Goal: Task Accomplishment & Management: Manage account settings

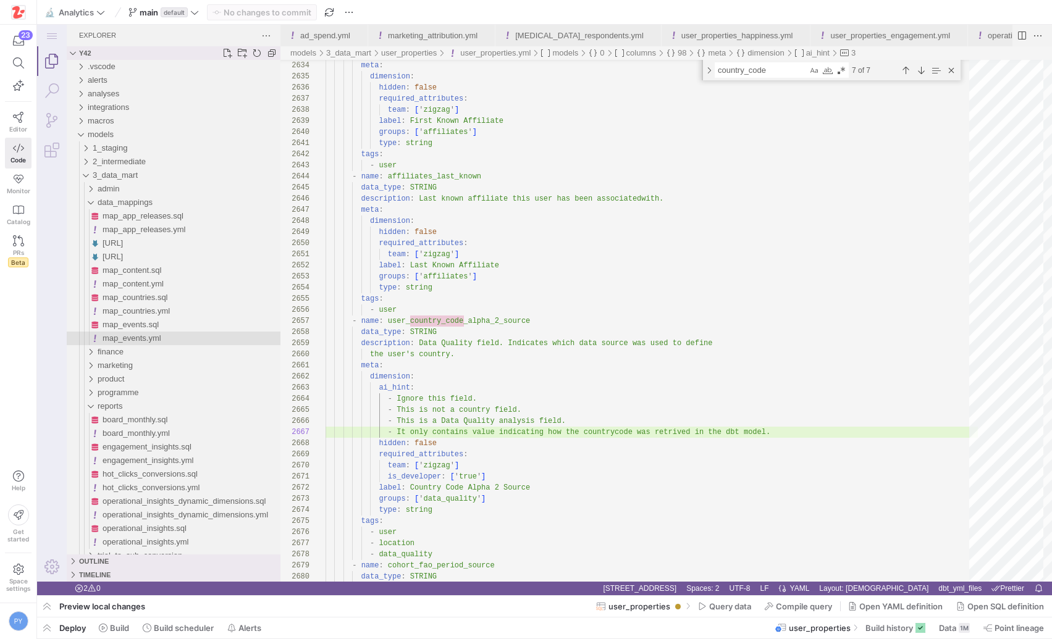
scroll to position [67, 450]
click at [43, 638] on span "button" at bounding box center [47, 627] width 20 height 21
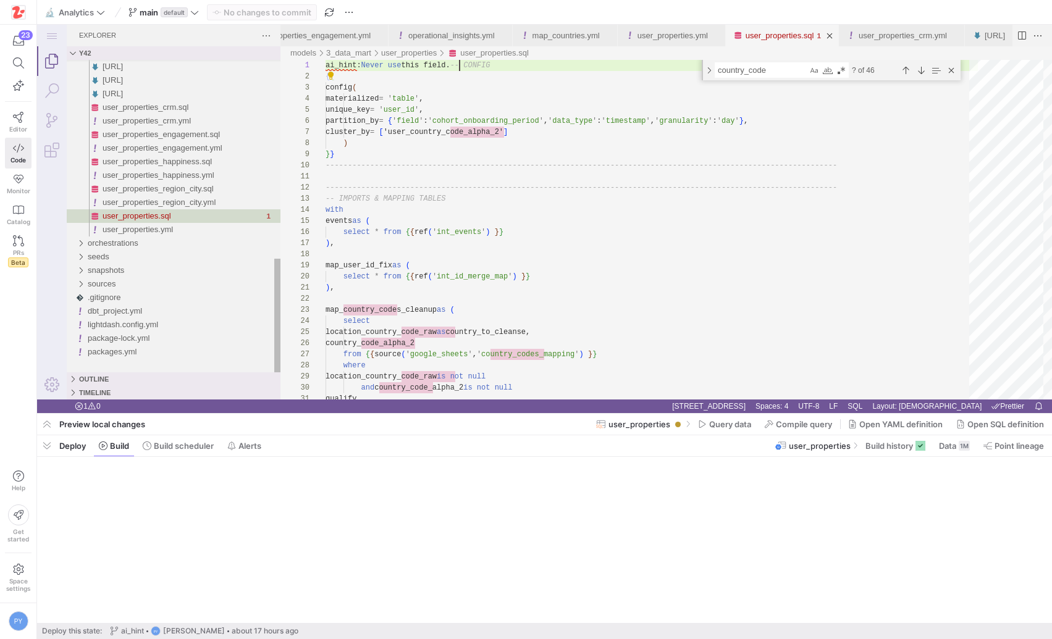
click at [43, 630] on span "Deploy this state:" at bounding box center [72, 631] width 60 height 9
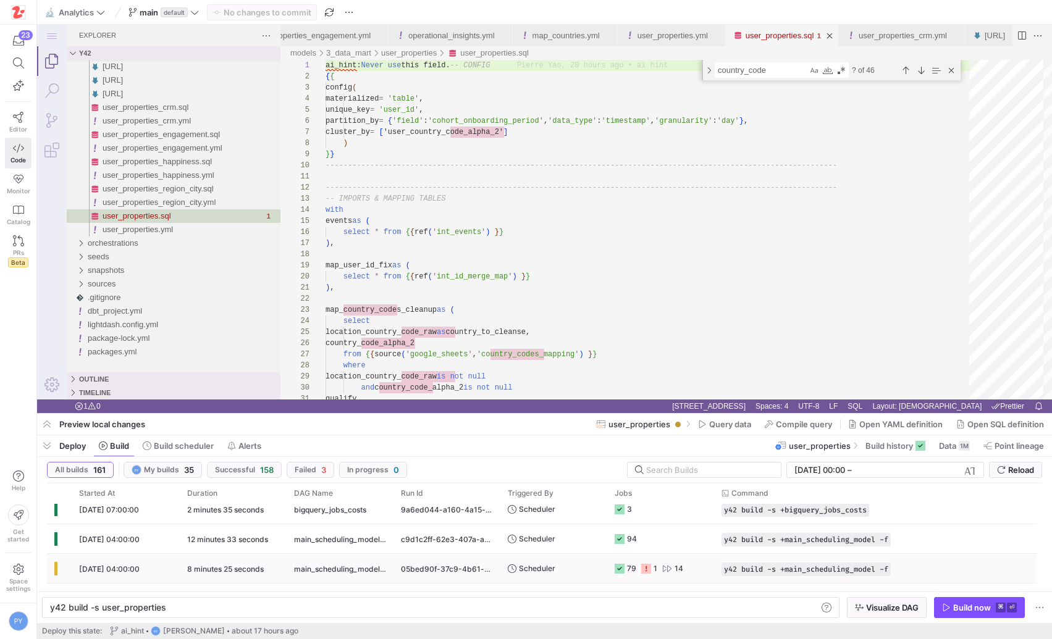
scroll to position [41, 0]
click at [888, 535] on span "button" at bounding box center [882, 538] width 12 height 12
click at [194, 604] on div "y42 build -s user_properties" at bounding box center [433, 608] width 767 height 10
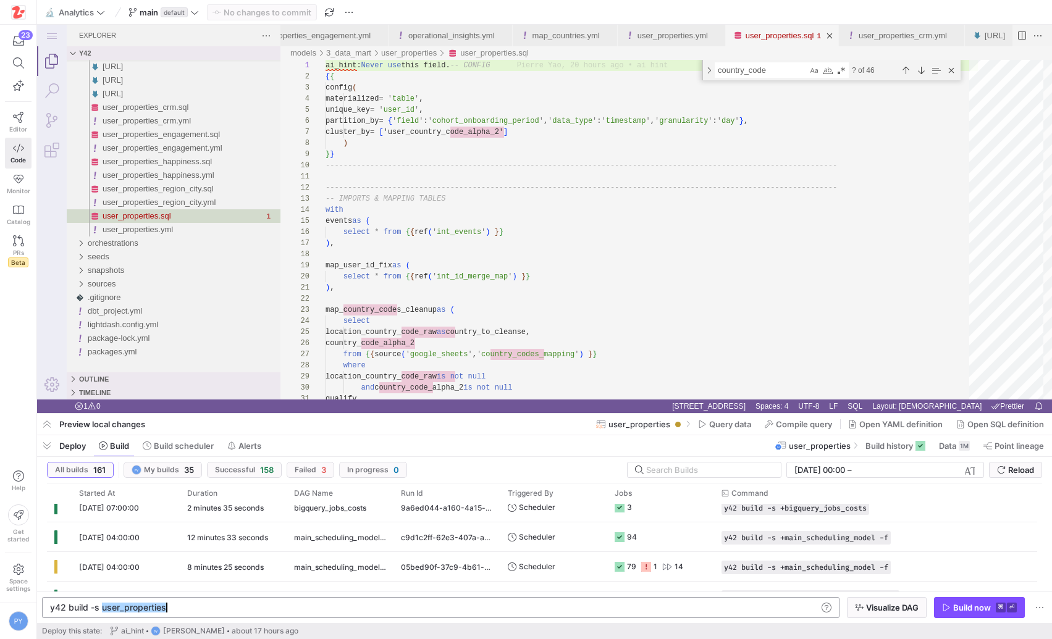
click at [194, 604] on div "y42 build -s user_properties" at bounding box center [433, 608] width 767 height 10
type textarea "y42 build -s +main_scheduling_model -f"
click at [977, 605] on div "Build now" at bounding box center [972, 608] width 38 height 10
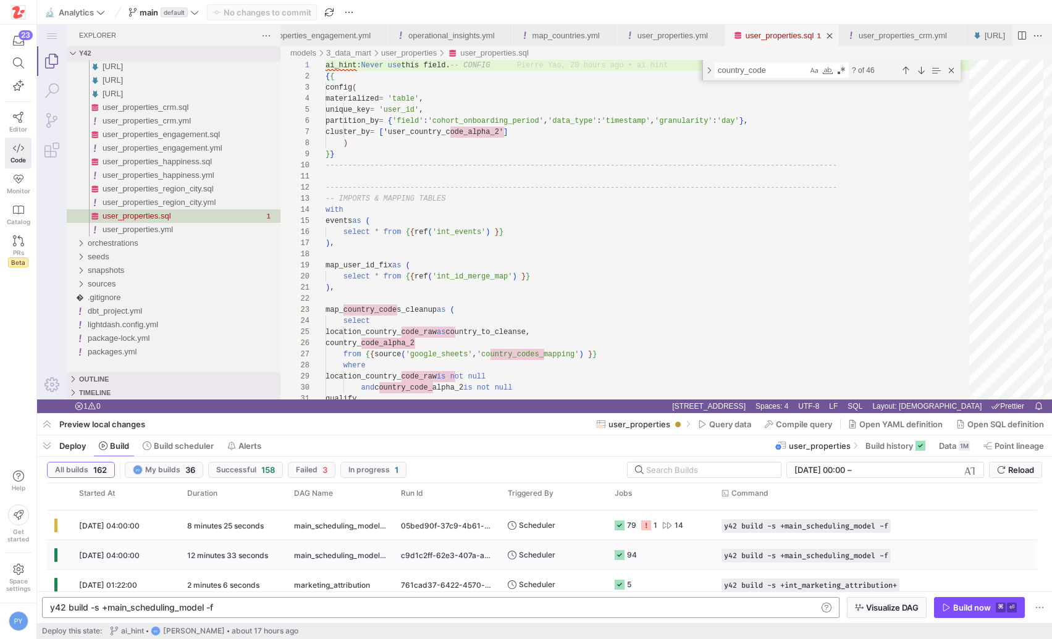
scroll to position [80, 0]
click at [631, 534] on div "79" at bounding box center [631, 526] width 9 height 29
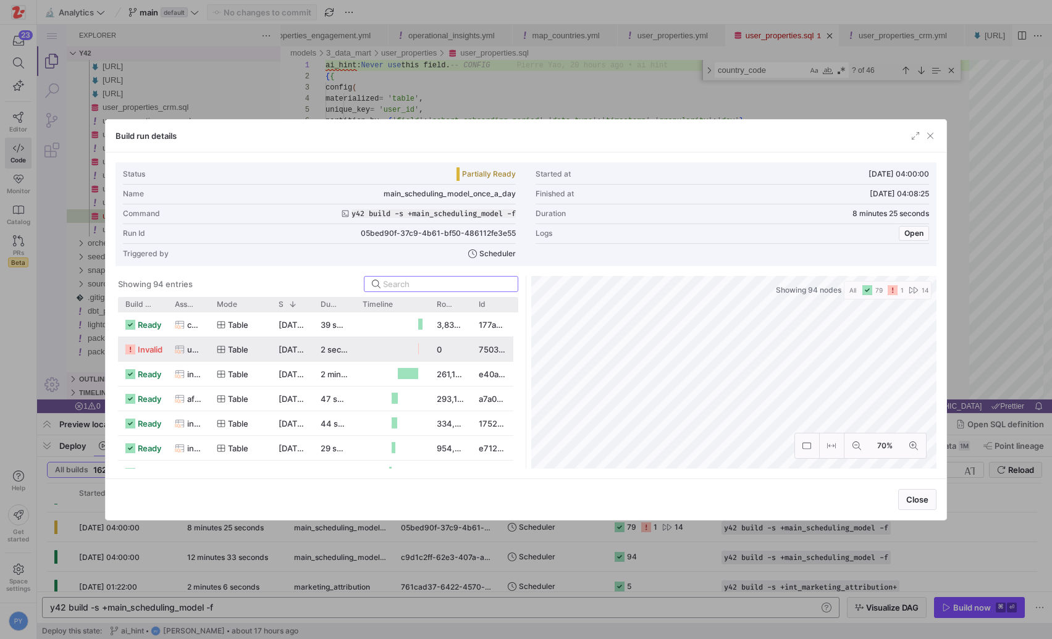
click at [280, 354] on div "[DATE] 04:07:45" at bounding box center [292, 349] width 42 height 24
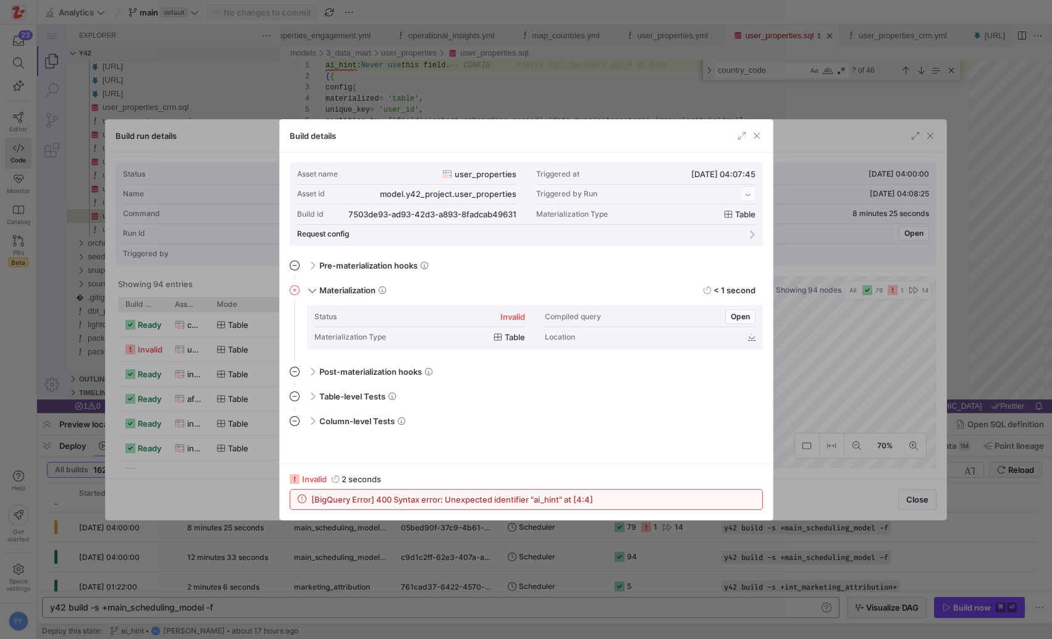
scroll to position [111, 0]
click at [756, 134] on span "button" at bounding box center [756, 136] width 12 height 12
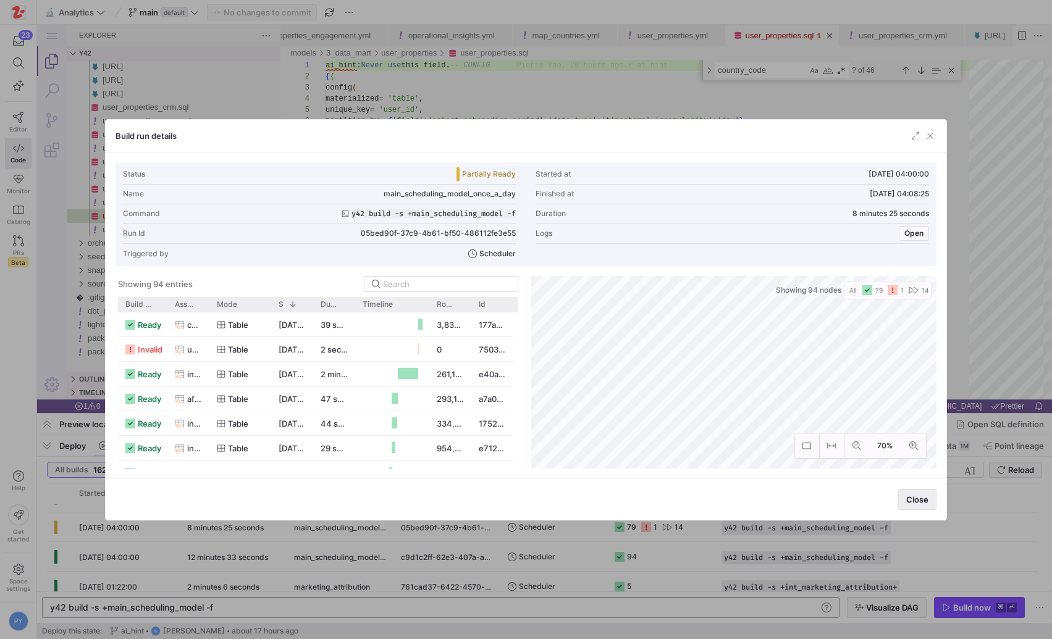
click at [916, 492] on span "button" at bounding box center [916, 500] width 37 height 20
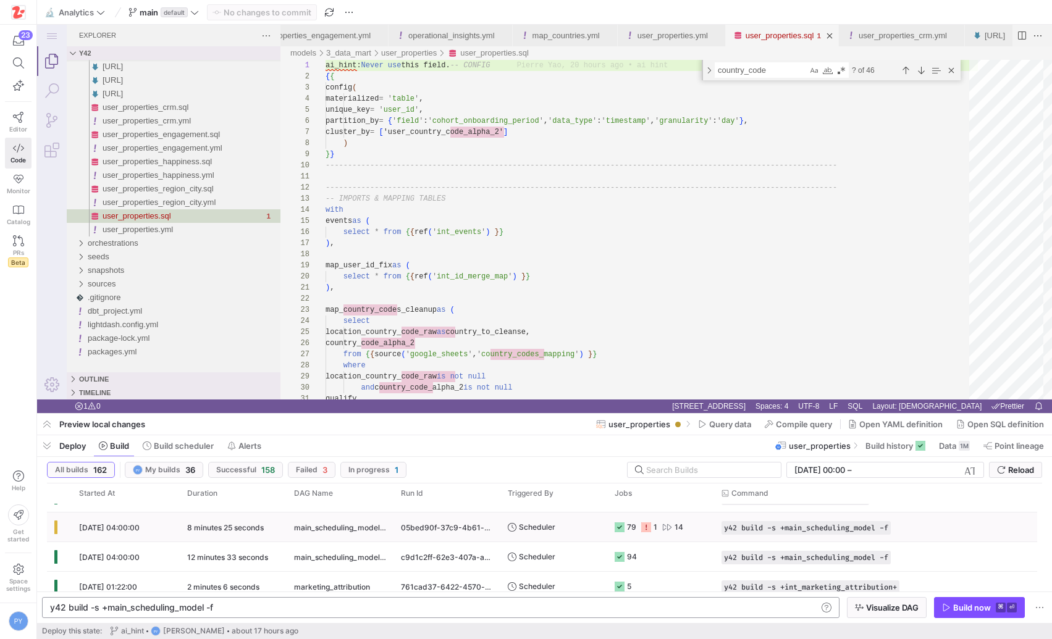
scroll to position [0, 0]
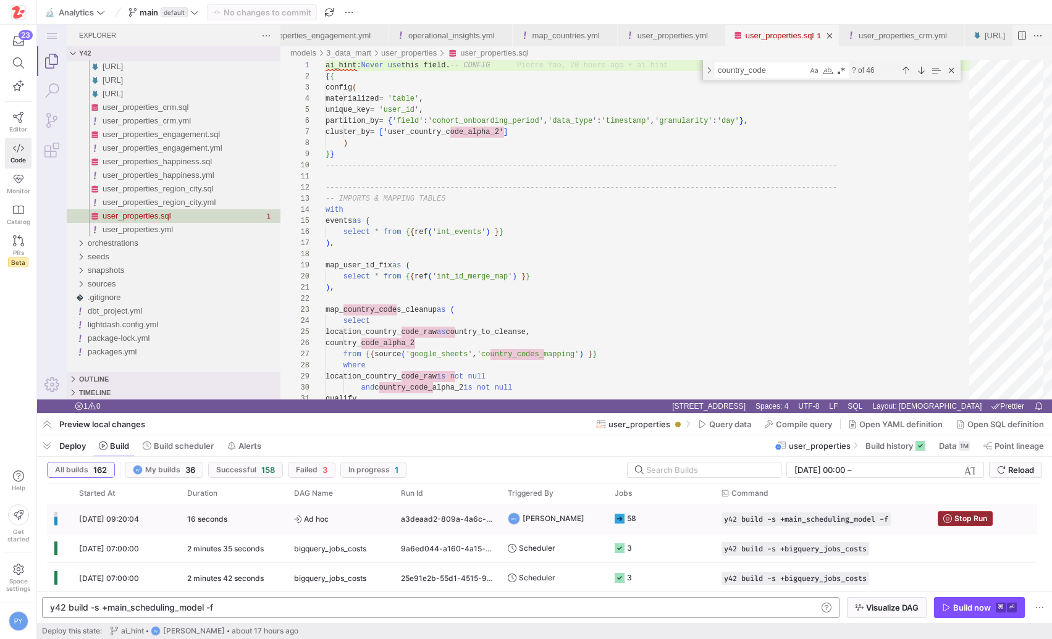
click at [961, 519] on span "Stop Run" at bounding box center [970, 518] width 33 height 9
click at [708, 39] on link "user_properties.yml" at bounding box center [672, 35] width 70 height 9
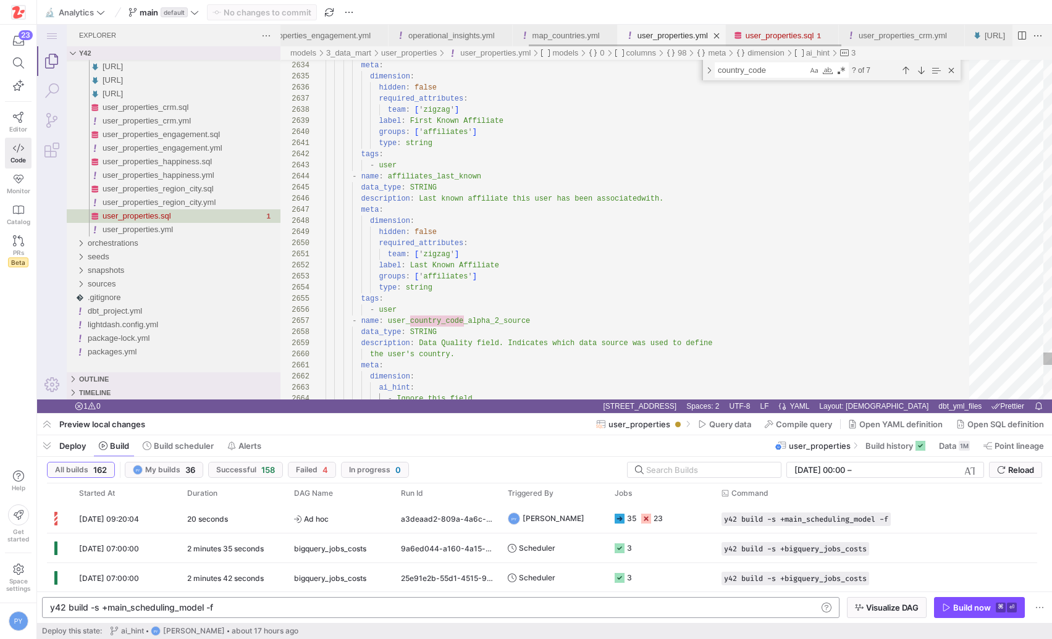
scroll to position [0, 450]
type textarea "type: string tags: - user - name: affiliates_last_known data_type: STRING descr…"
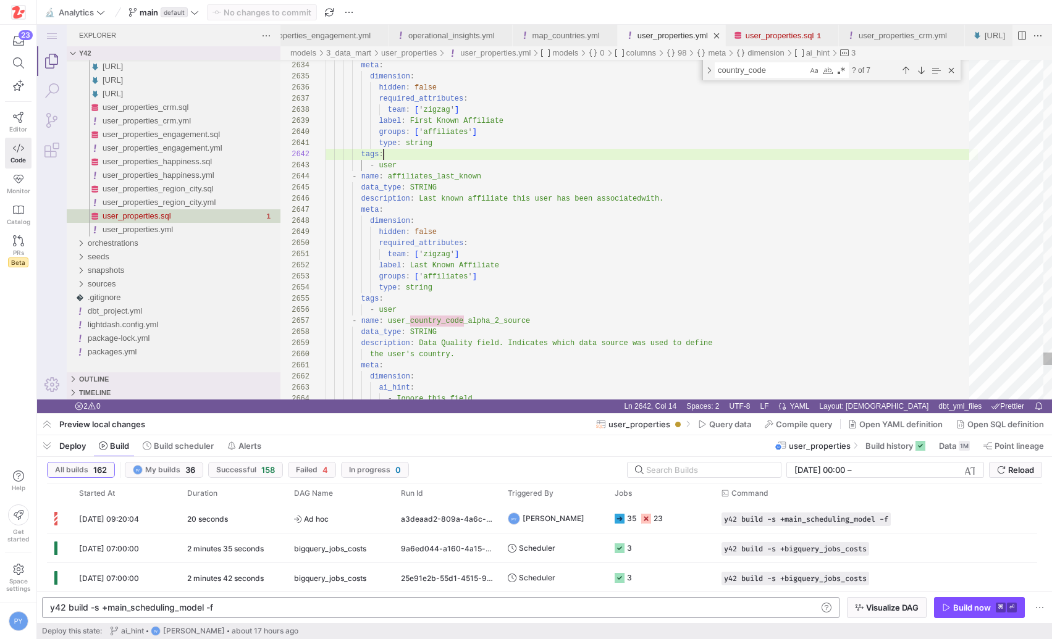
scroll to position [11, 58]
click at [814, 32] on link "user_properties.sql" at bounding box center [779, 35] width 69 height 9
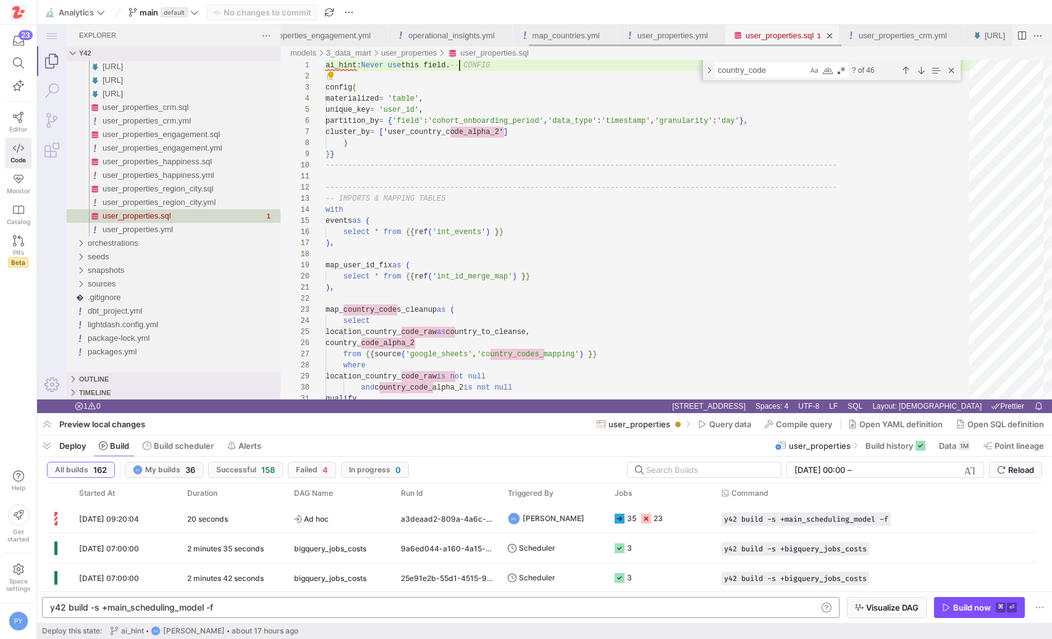
scroll to position [0, 134]
type textarea "-- CONFIG {{ config( materialized = 'table', unique_key = 'user_id', partition_…"
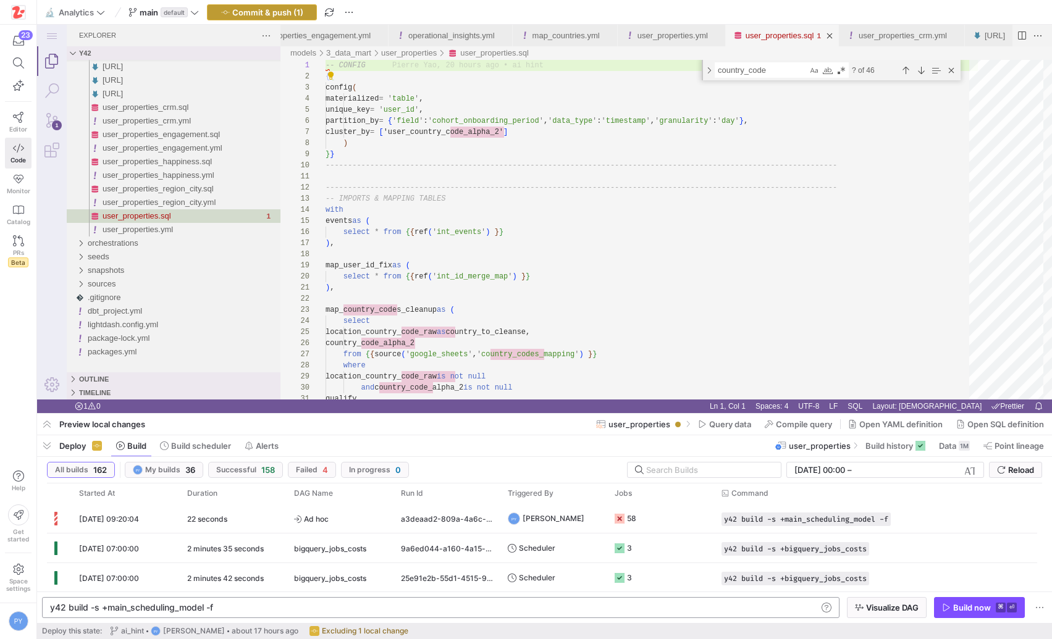
click at [284, 11] on span "Commit & push (1)" at bounding box center [267, 12] width 71 height 10
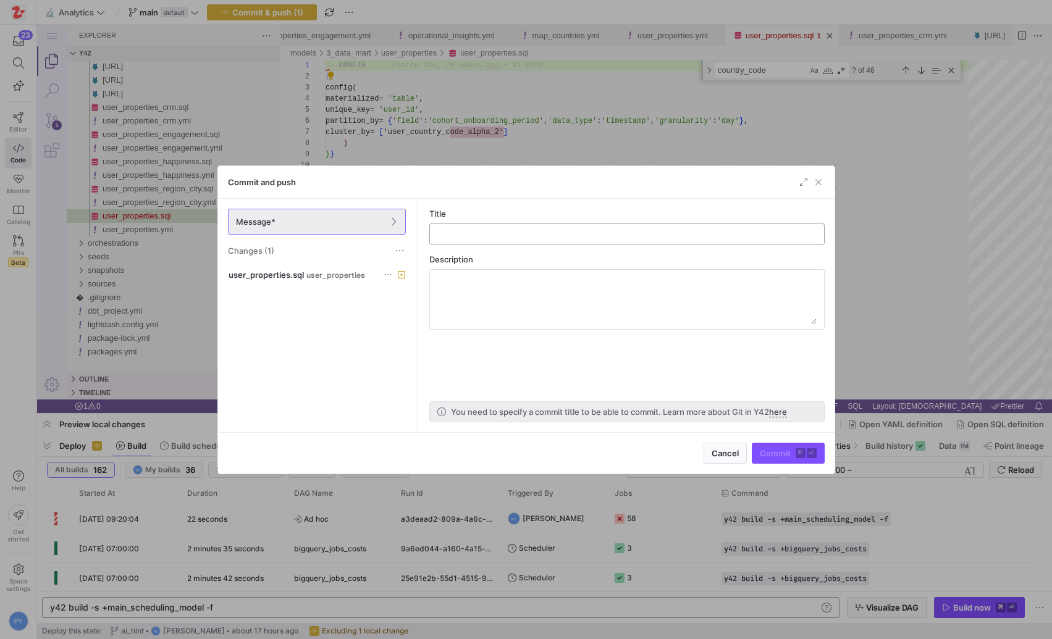
click at [477, 230] on input "text" at bounding box center [627, 234] width 374 height 10
type input "fix"
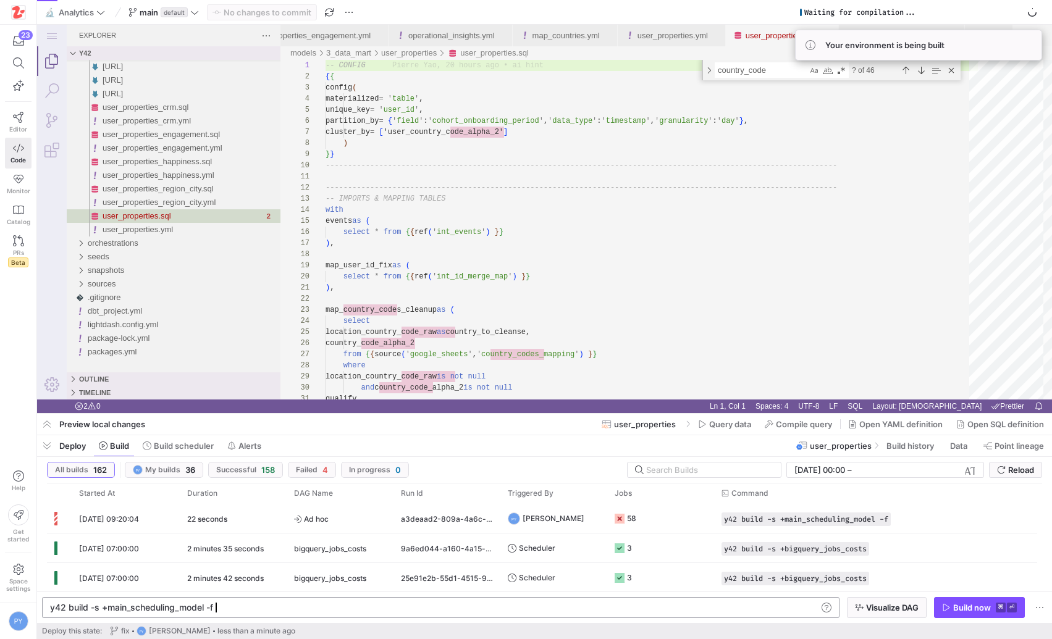
click at [400, 610] on div "y42 build -s +main_scheduling_model -f" at bounding box center [433, 608] width 767 height 10
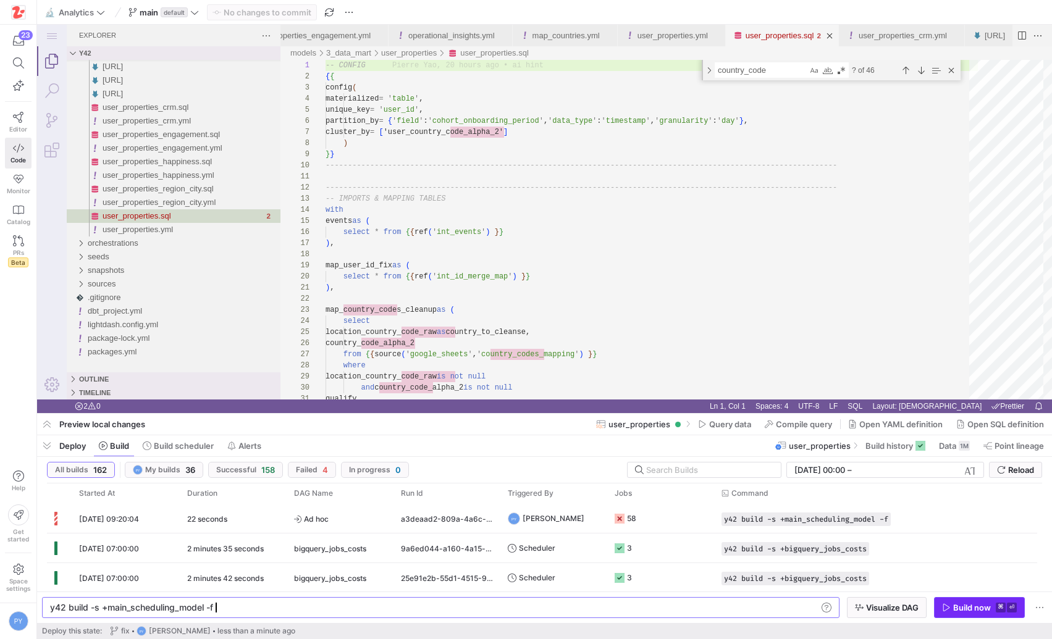
click at [968, 611] on div "Build now" at bounding box center [972, 608] width 38 height 10
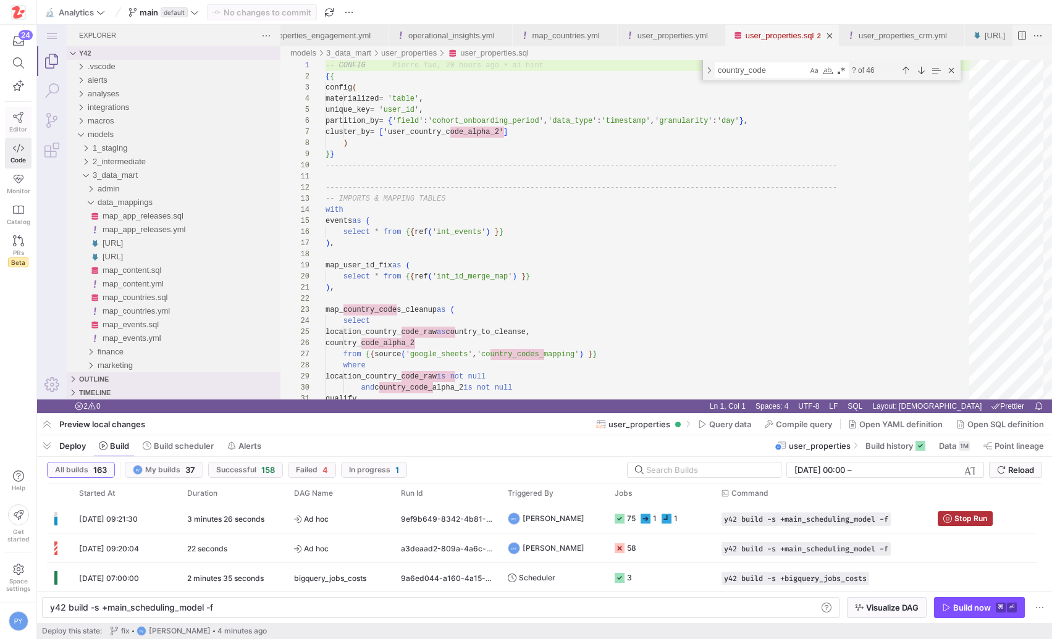
click at [19, 122] on icon at bounding box center [18, 117] width 10 height 11
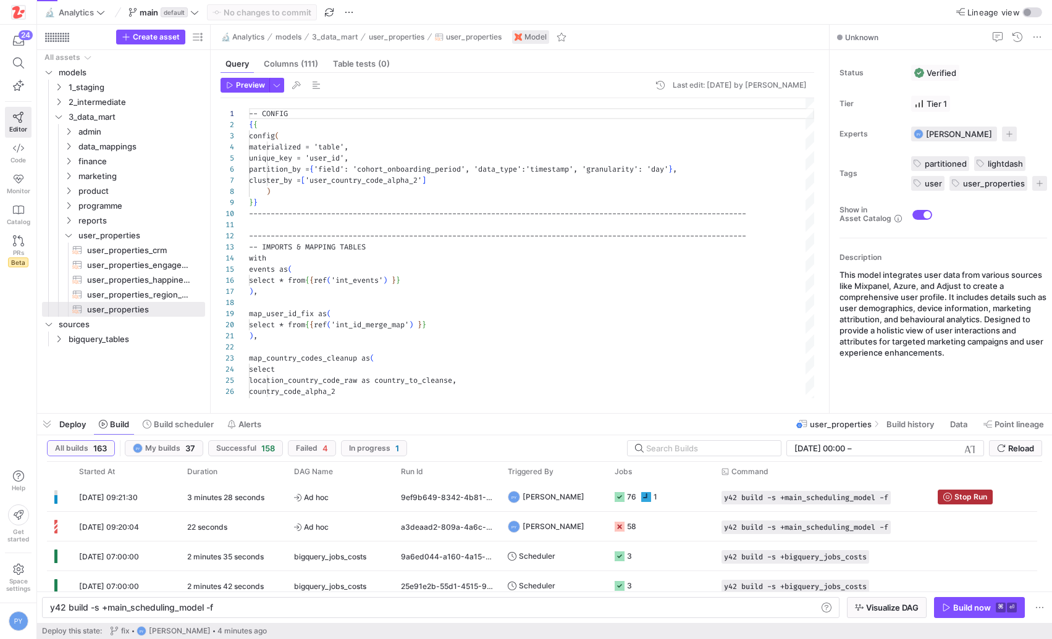
scroll to position [111, 0]
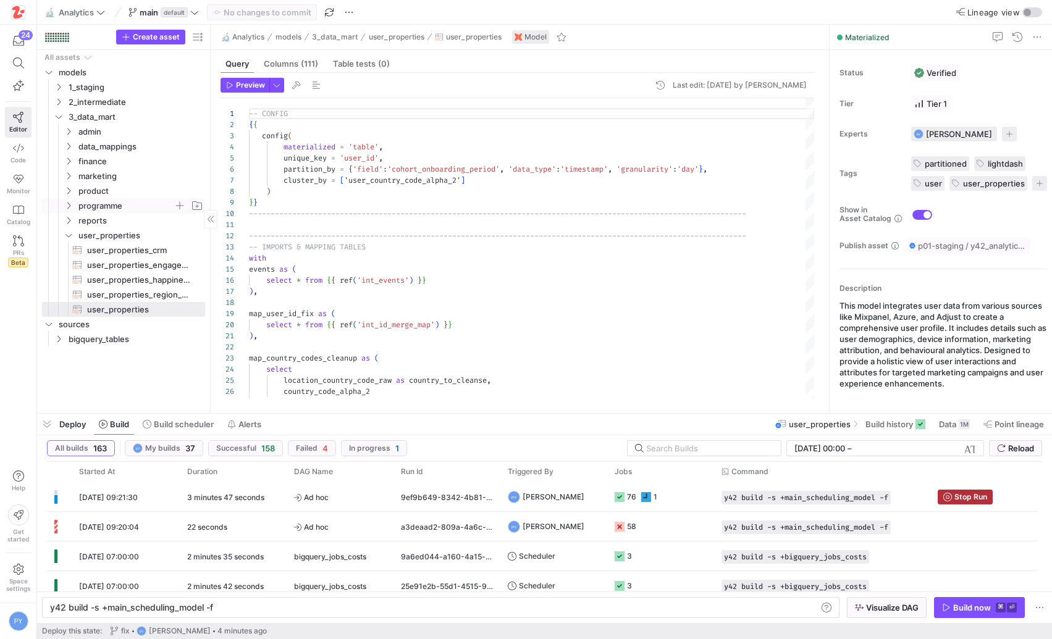
click at [107, 199] on span "programme" at bounding box center [125, 206] width 95 height 14
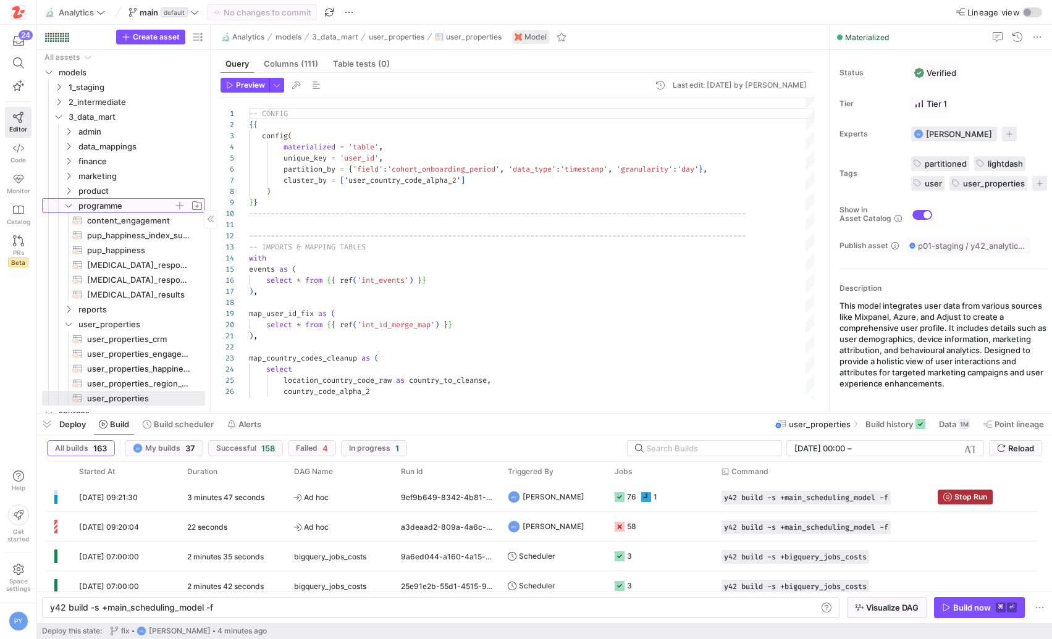
click at [107, 199] on span "programme" at bounding box center [125, 206] width 95 height 14
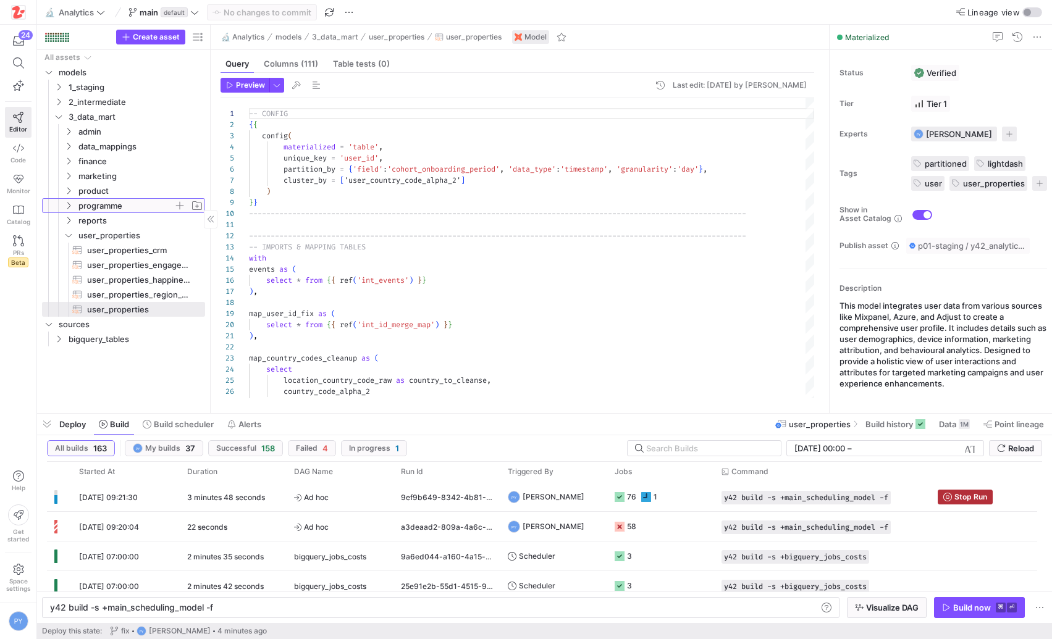
click at [107, 199] on span "programme" at bounding box center [125, 206] width 95 height 14
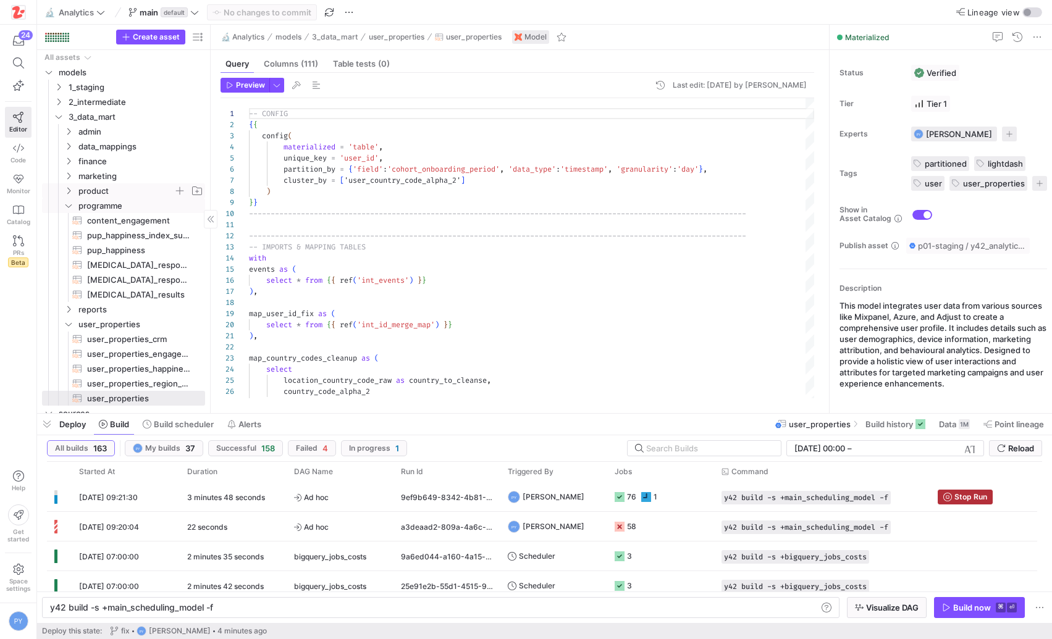
click at [111, 191] on span "product" at bounding box center [125, 191] width 95 height 14
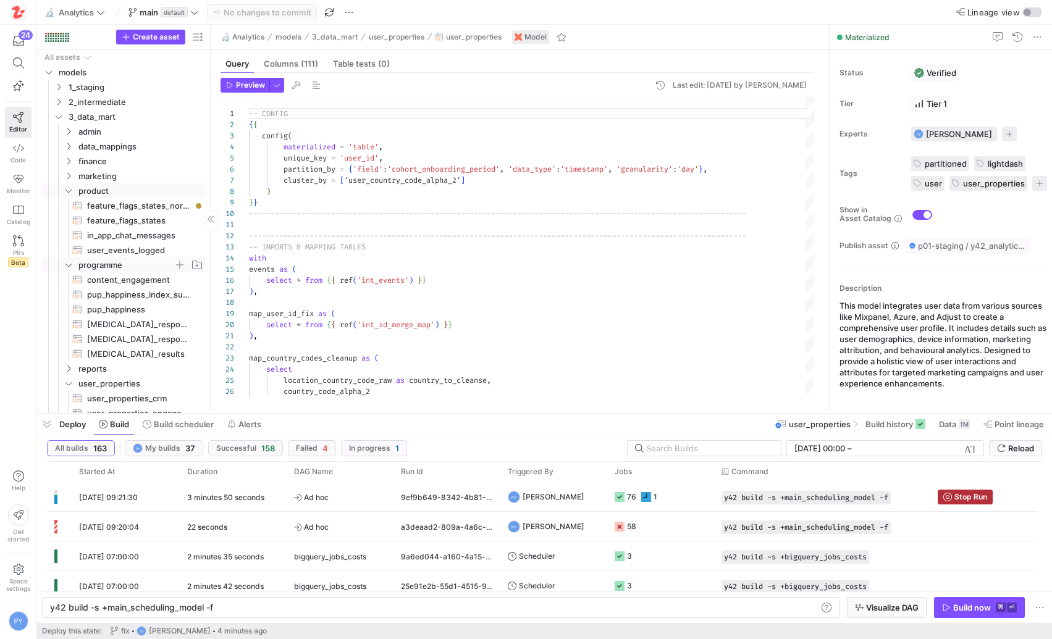
click at [104, 265] on span "programme" at bounding box center [125, 265] width 95 height 14
click at [129, 205] on span "feature_flags_states_normalised​​​​​​​​​​" at bounding box center [139, 206] width 104 height 14
type textarea "-- CONFIG -- noqa: TMP {{ config( materialized = 'table', unique_key = '_unique…"
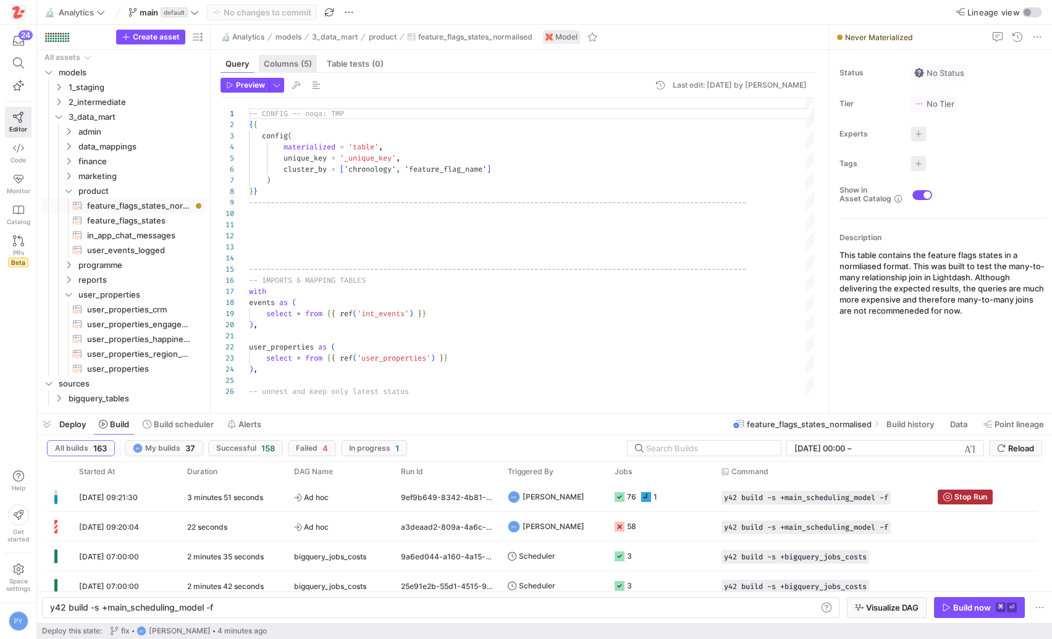
click at [302, 70] on div "Columns (5)" at bounding box center [288, 64] width 58 height 18
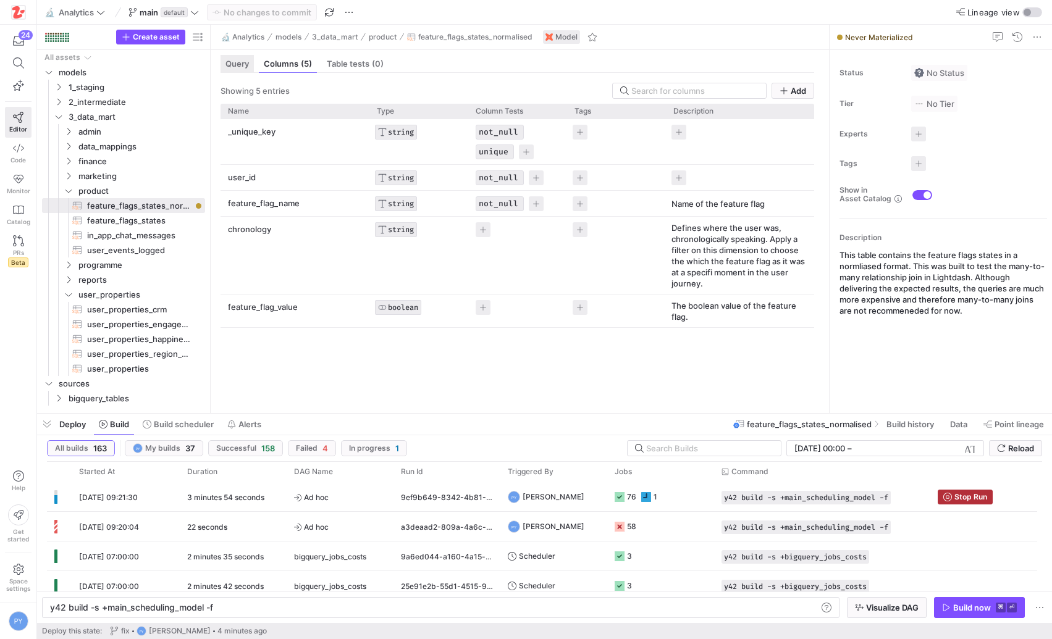
click at [246, 70] on div "Query" at bounding box center [236, 64] width 33 height 18
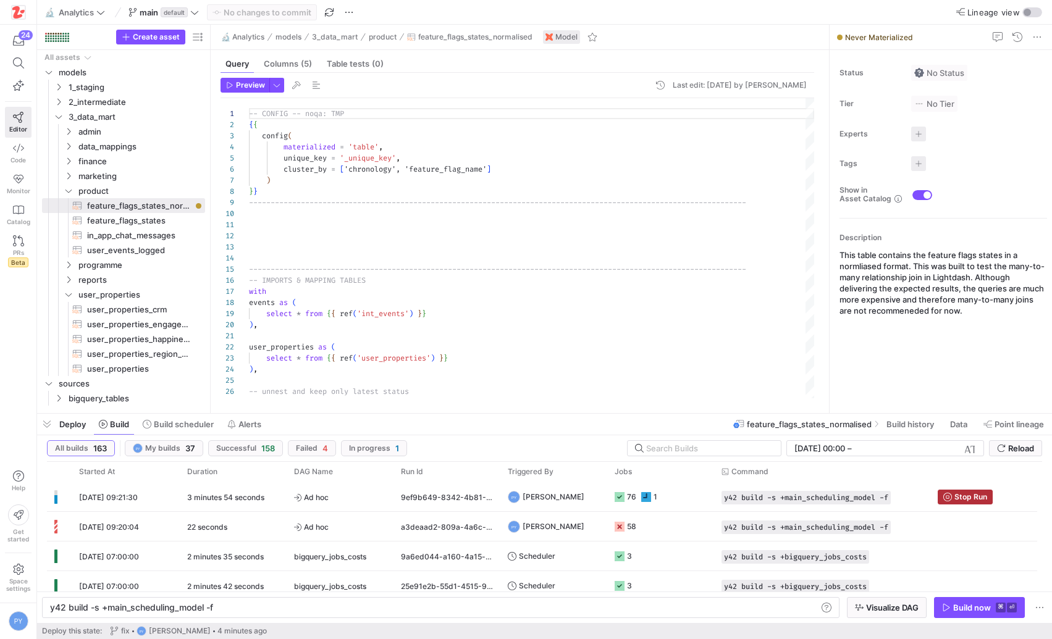
scroll to position [111, 0]
click at [286, 70] on div "Columns (5)" at bounding box center [288, 64] width 58 height 18
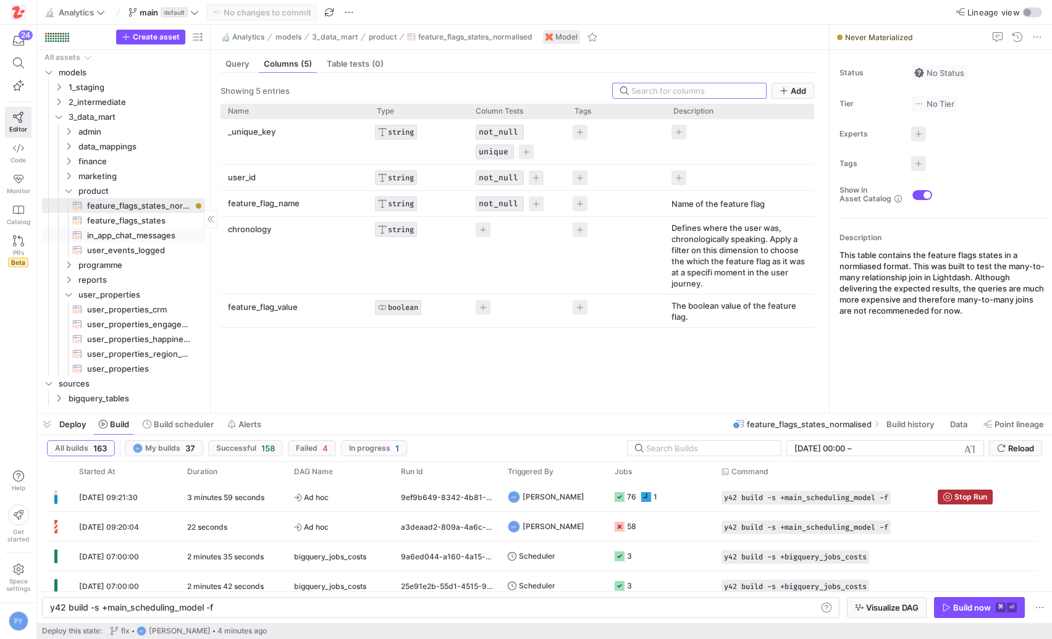
click at [148, 225] on span "feature_flags_states​​​​​​​​​​" at bounding box center [139, 221] width 104 height 14
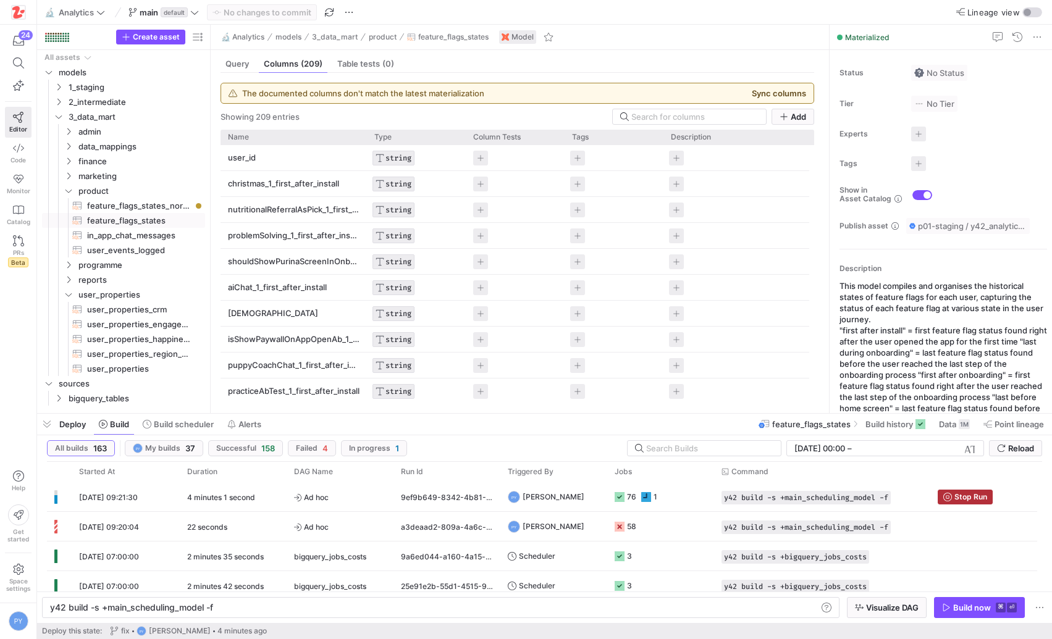
click at [777, 95] on button "Sync columns" at bounding box center [778, 93] width 54 height 10
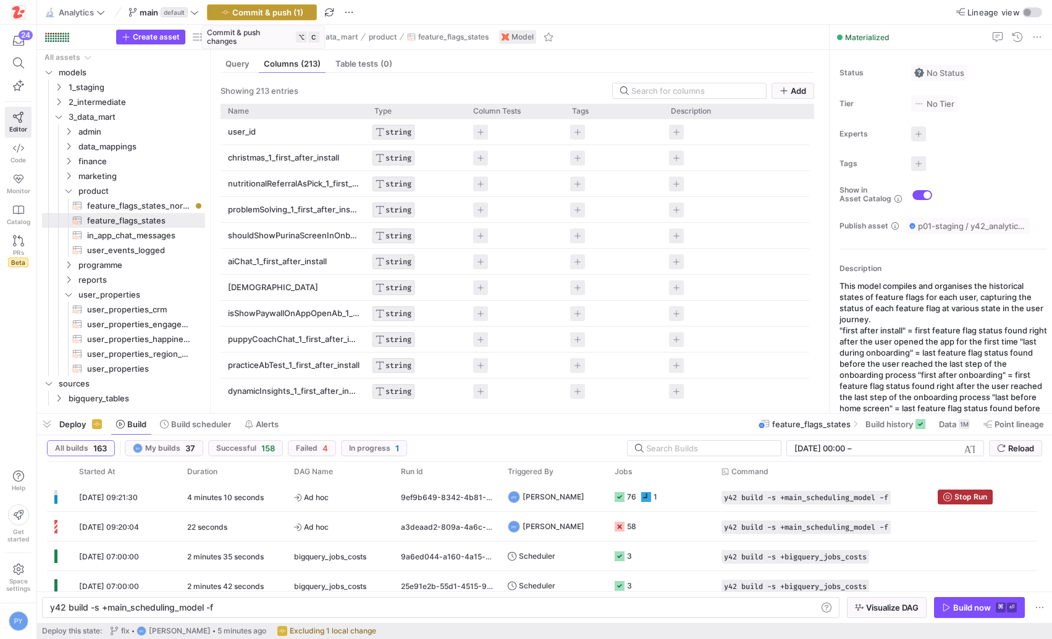
click at [285, 16] on span "Commit & push (1)" at bounding box center [267, 12] width 71 height 10
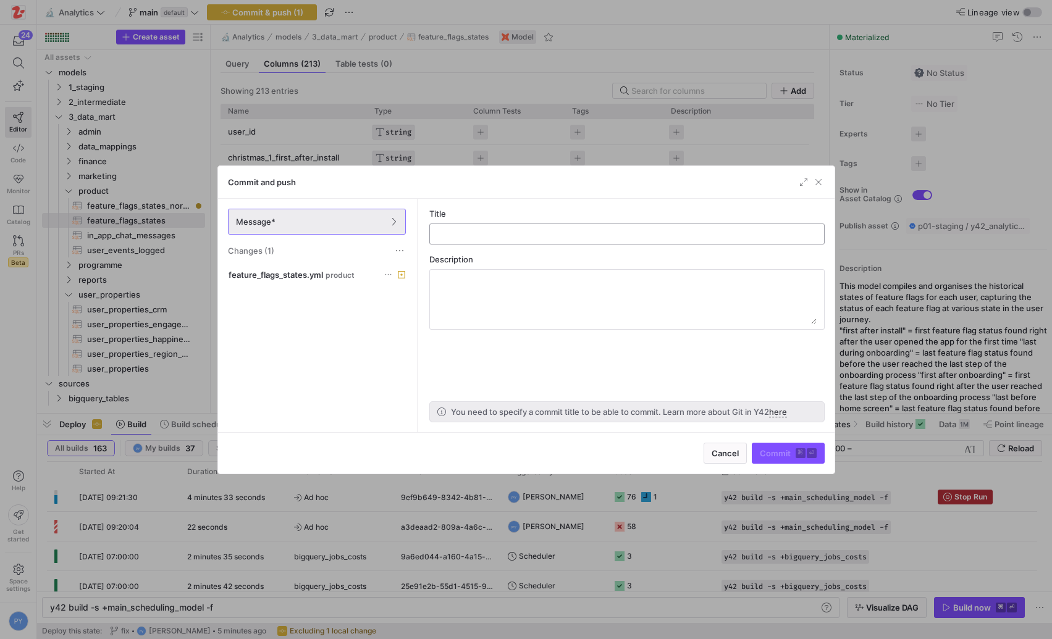
click at [513, 229] on input "text" at bounding box center [627, 234] width 374 height 10
click at [499, 237] on input "text" at bounding box center [627, 234] width 374 height 10
type input "sync cols"
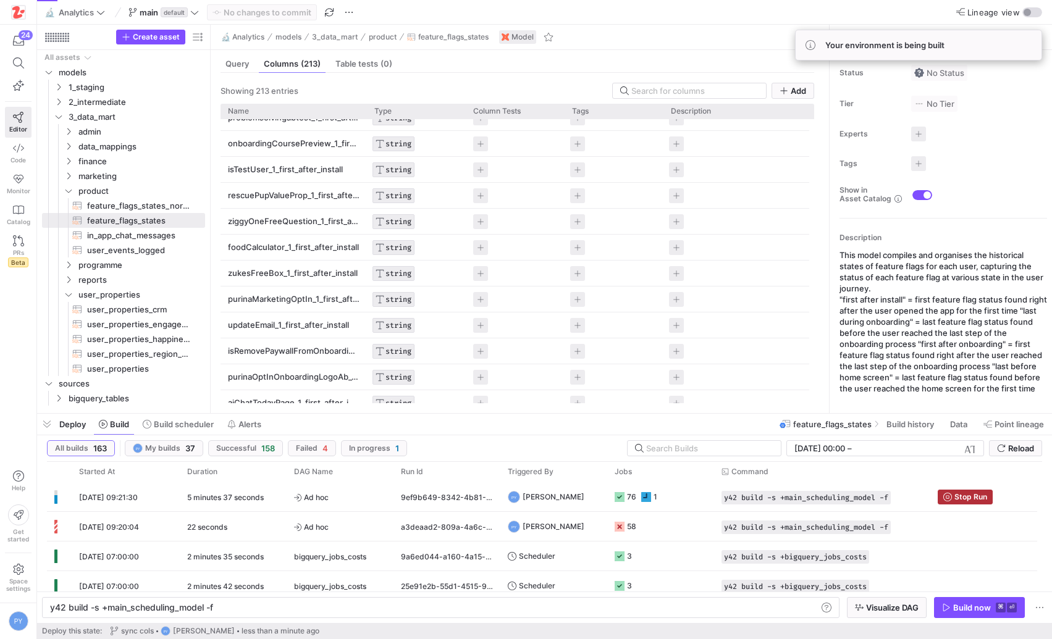
scroll to position [424, 0]
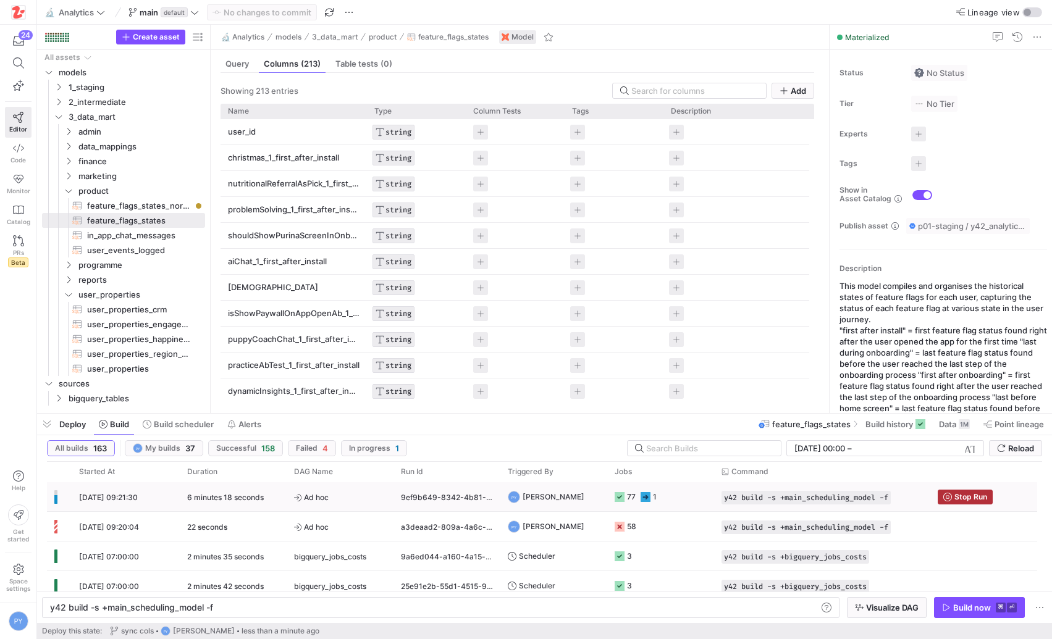
click at [387, 500] on div "Ad hoc" at bounding box center [340, 496] width 107 height 29
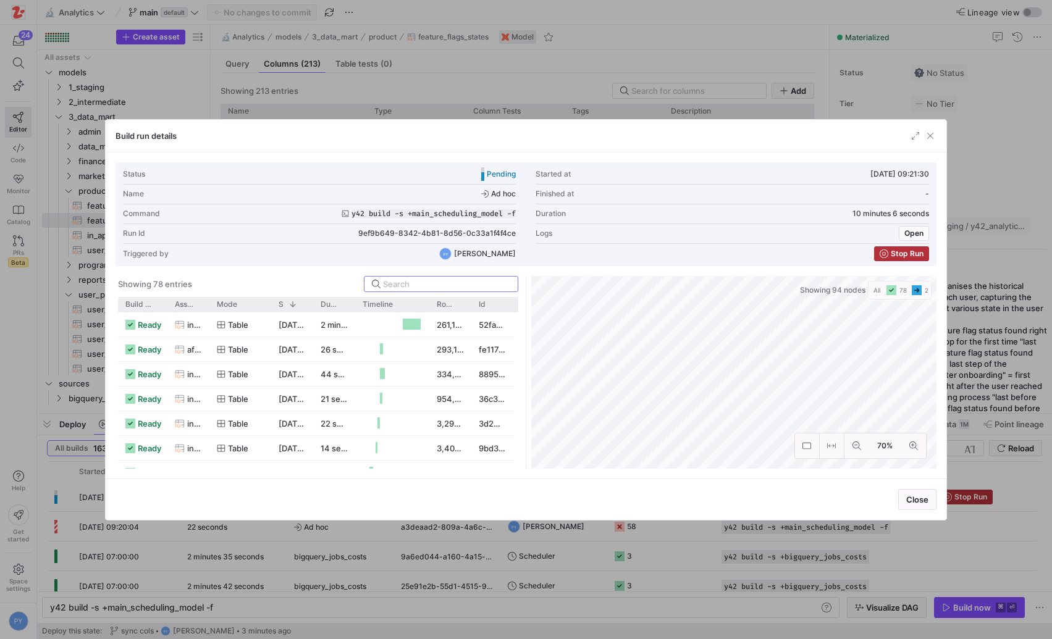
click at [602, 543] on div at bounding box center [526, 319] width 1052 height 639
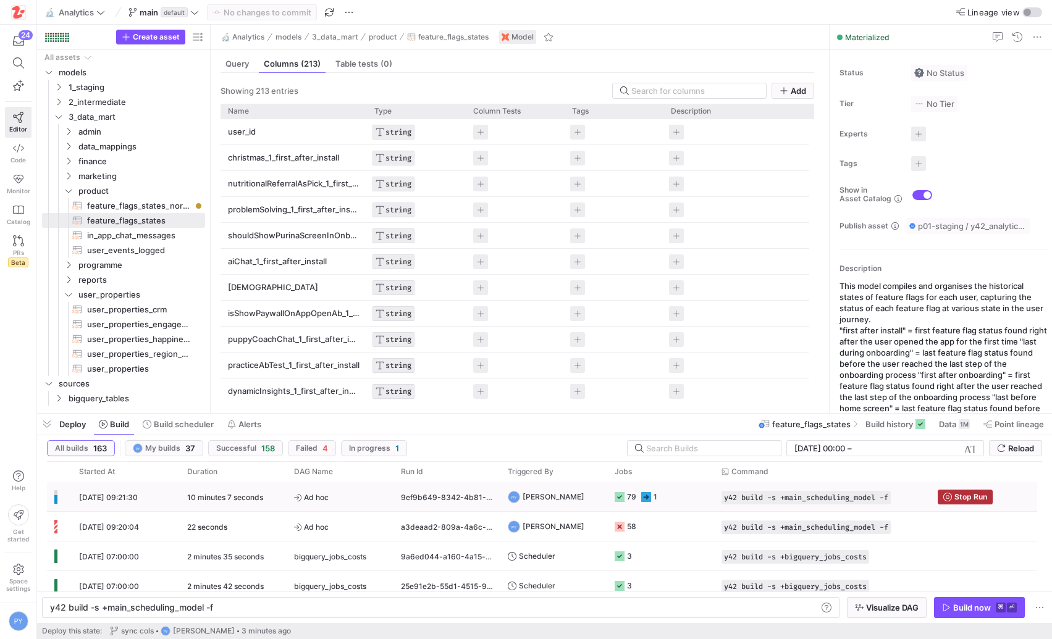
click at [462, 500] on div "9ef9b649-8342-4b81-8d56-0c33a1f4f4ce" at bounding box center [446, 496] width 107 height 29
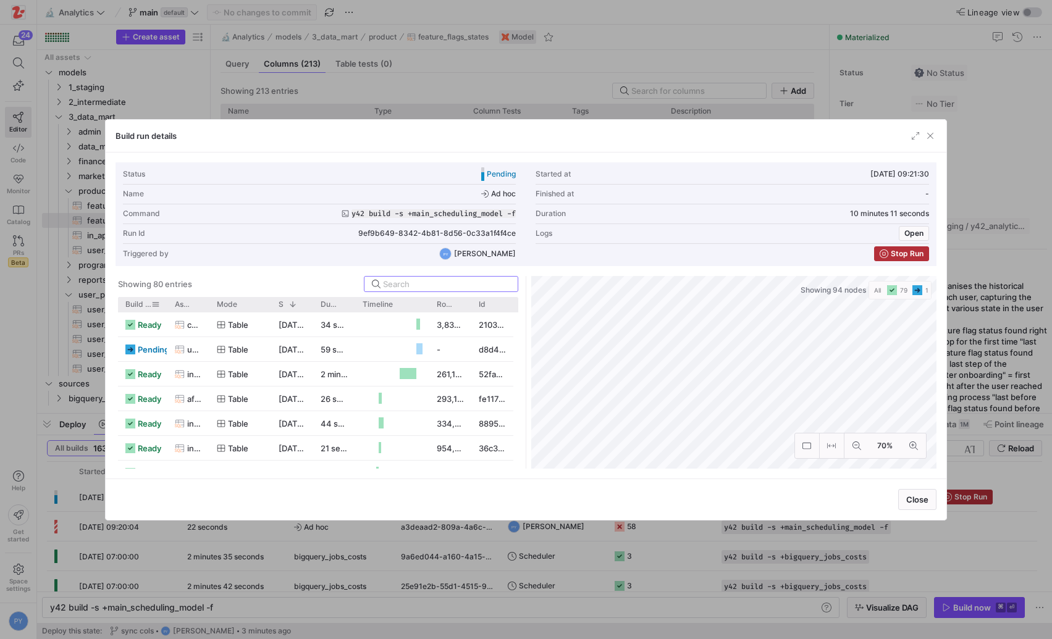
click at [132, 307] on span "Build status" at bounding box center [138, 304] width 26 height 9
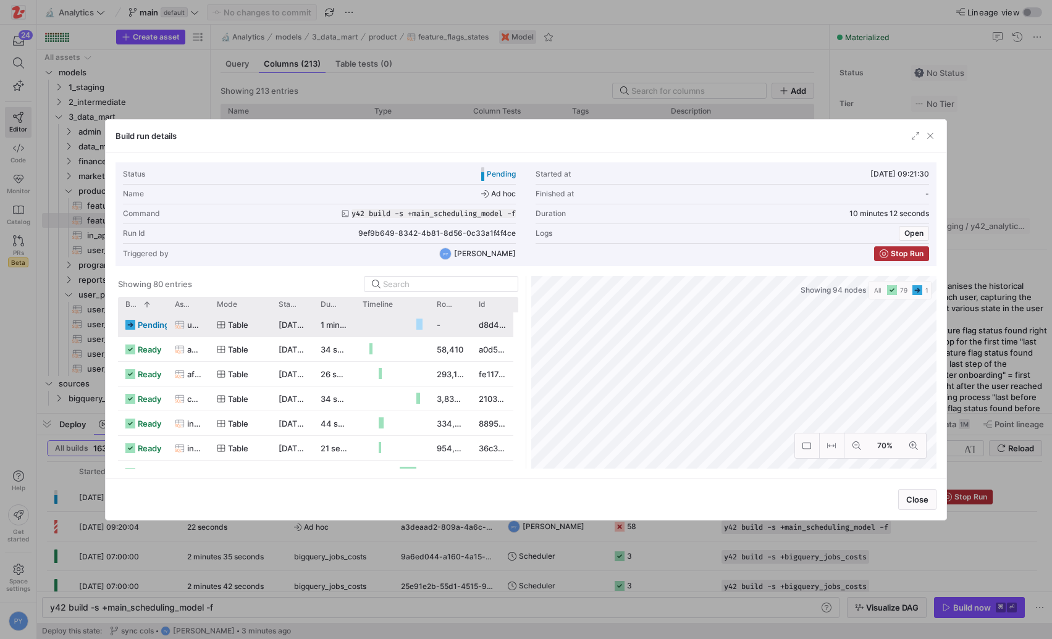
click at [195, 326] on span "user_properties" at bounding box center [194, 325] width 15 height 24
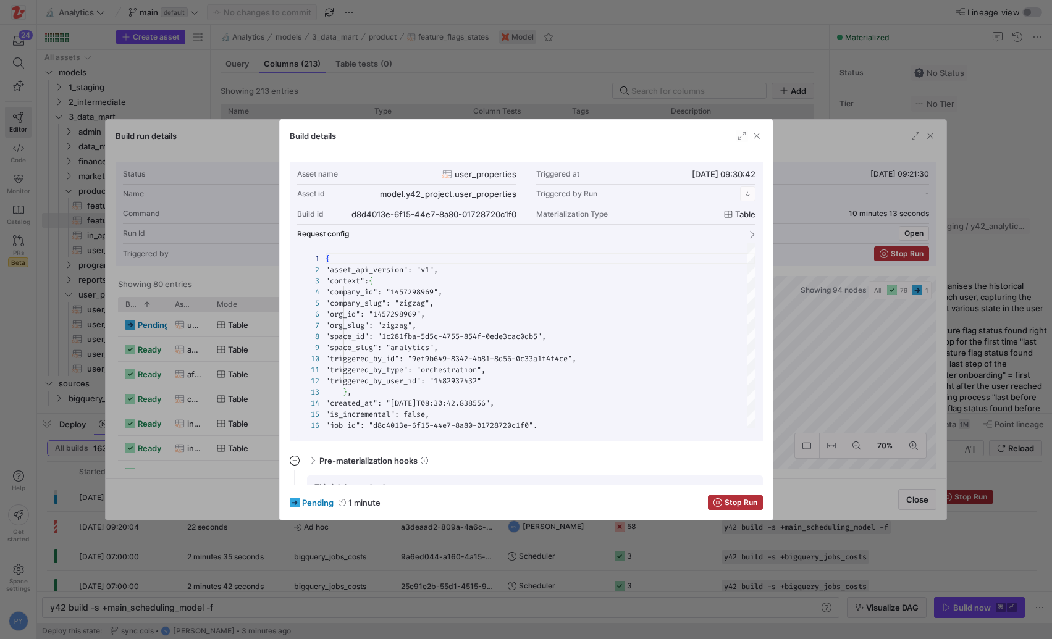
scroll to position [111, 0]
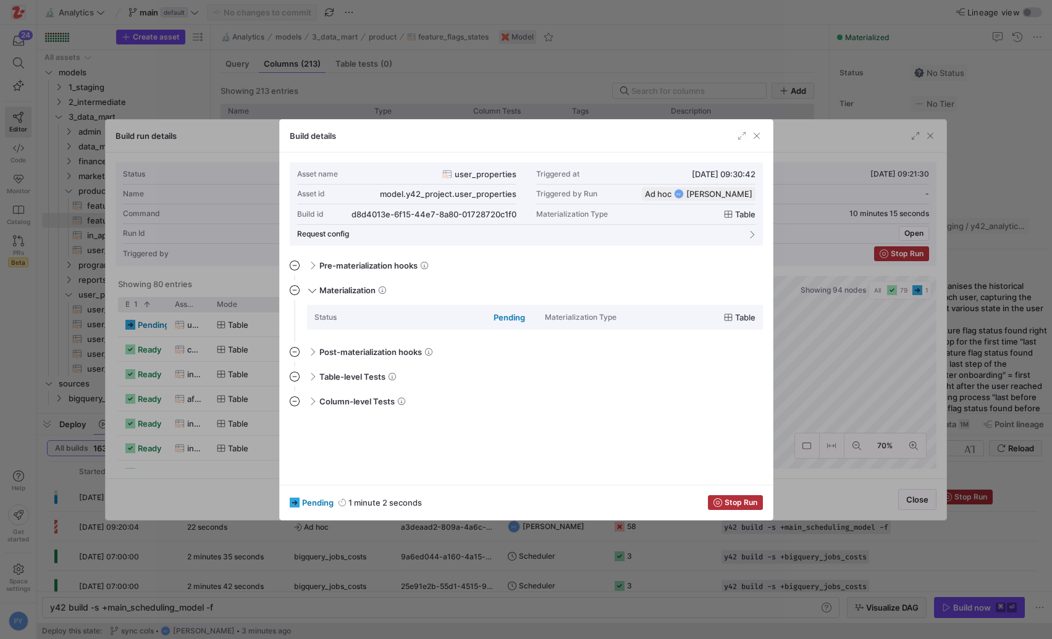
click at [204, 364] on div at bounding box center [526, 319] width 1052 height 639
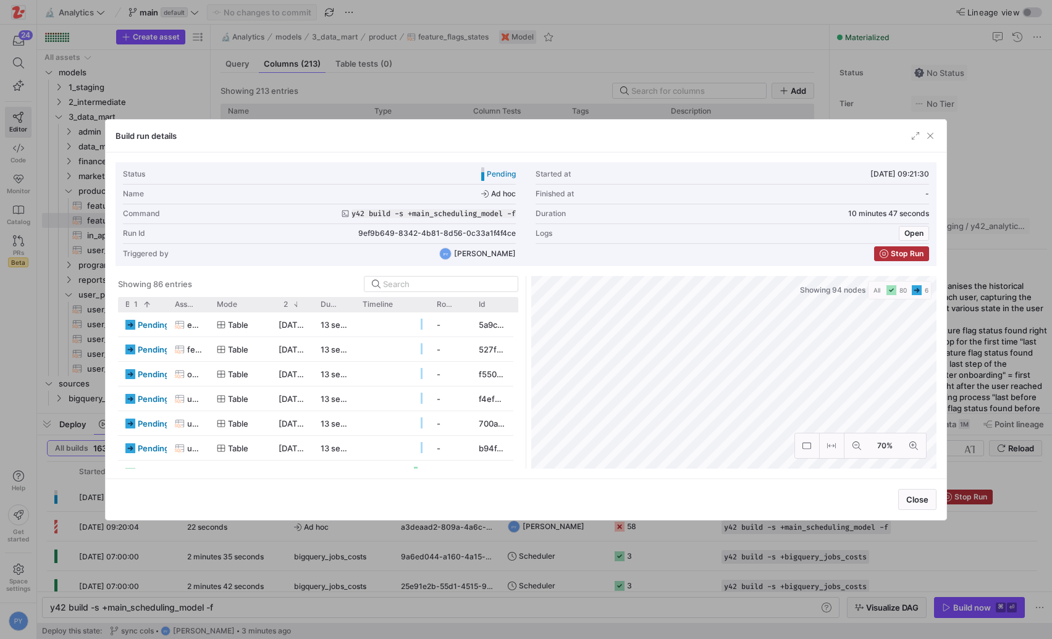
click at [290, 529] on div at bounding box center [526, 319] width 1052 height 639
click at [290, 529] on div "Ad hoc" at bounding box center [340, 526] width 107 height 29
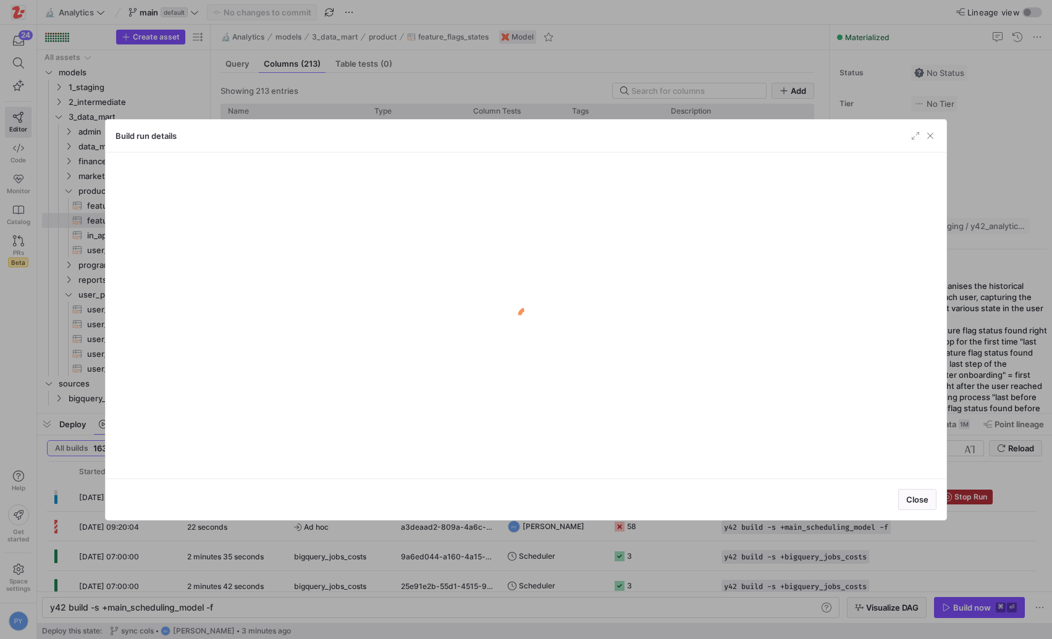
click at [254, 500] on div "Close" at bounding box center [526, 499] width 840 height 41
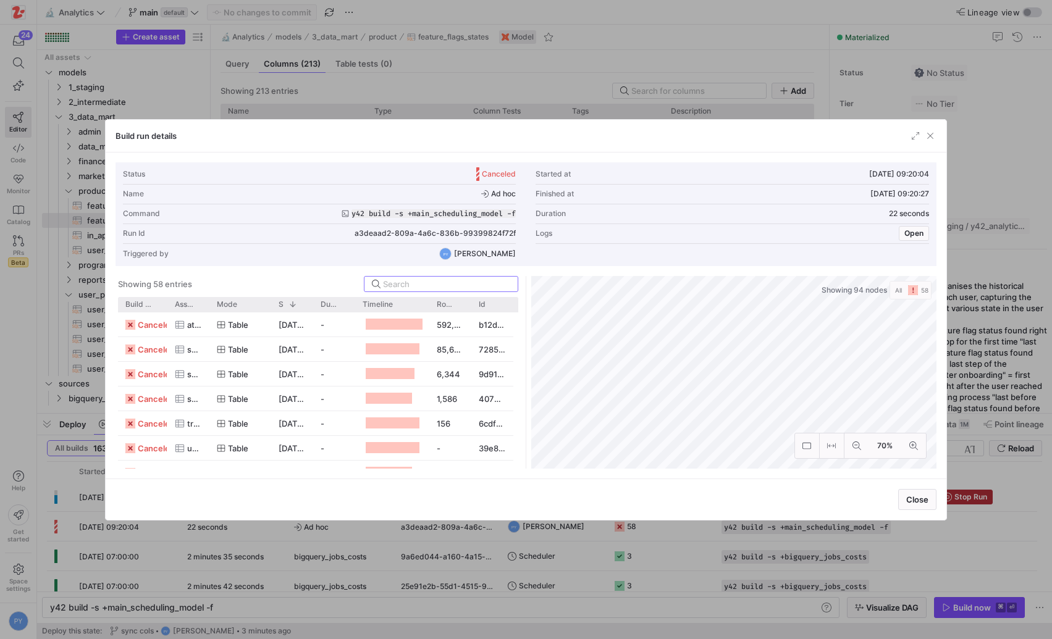
click at [287, 582] on div at bounding box center [526, 319] width 1052 height 639
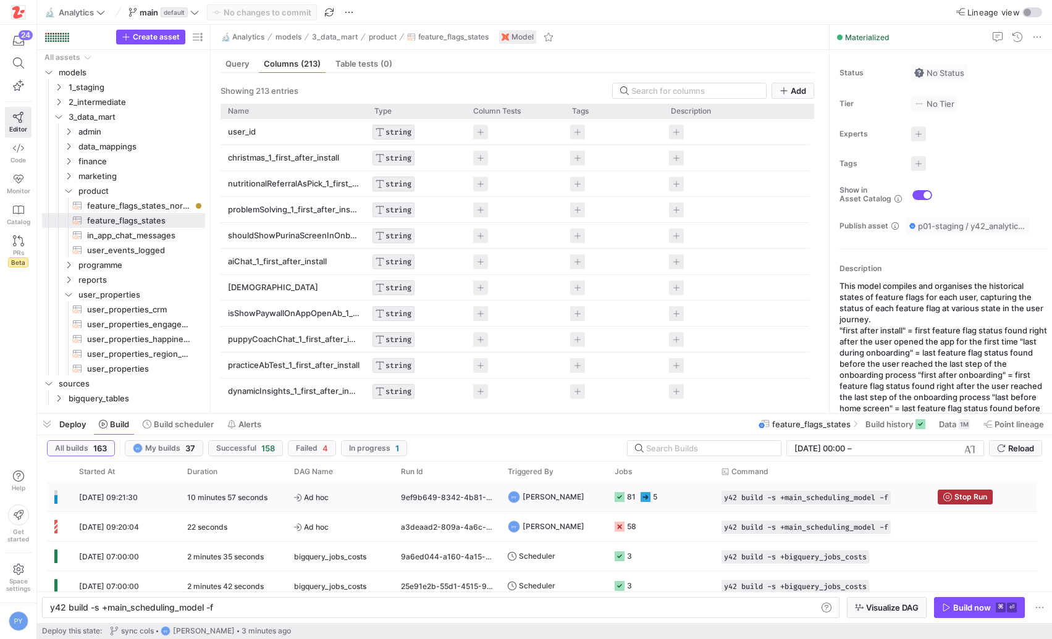
click at [251, 499] on y42-duration "10 minutes 57 seconds" at bounding box center [227, 497] width 80 height 9
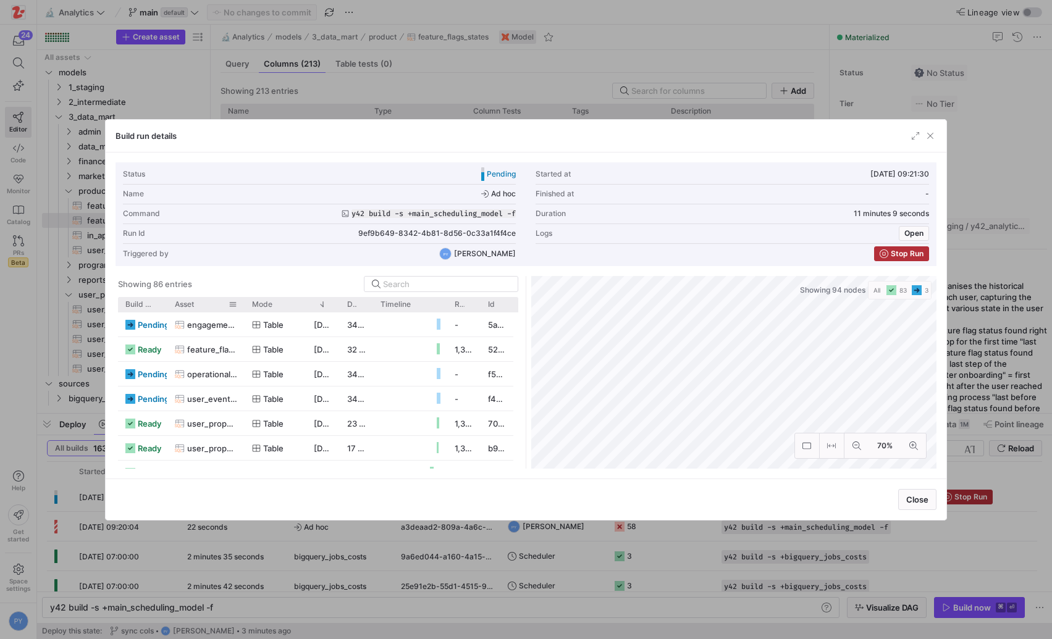
drag, startPoint x: 208, startPoint y: 304, endPoint x: 243, endPoint y: 304, distance: 35.2
click at [243, 304] on div at bounding box center [244, 304] width 5 height 15
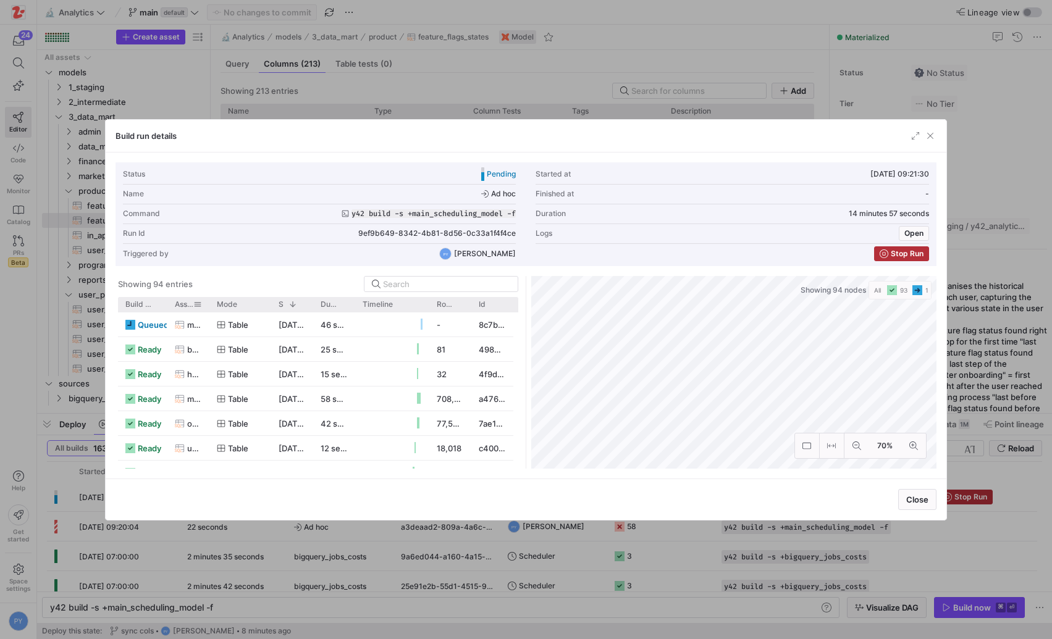
click at [263, 334] on div "Table" at bounding box center [240, 325] width 47 height 24
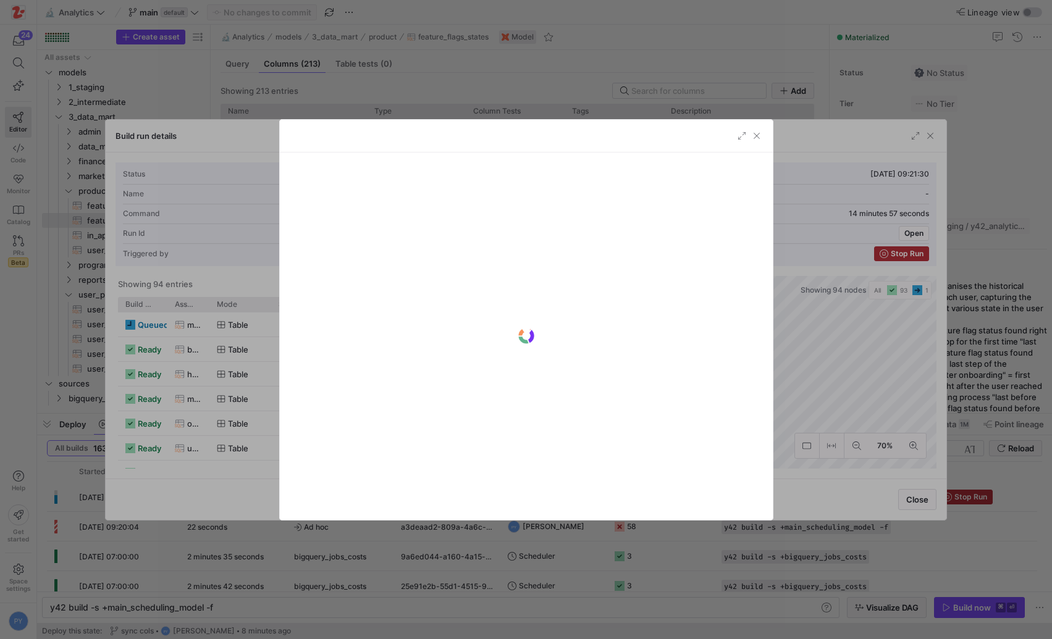
click at [263, 334] on div "Build run details Status Pending Started at [DATE] 09:21:30 Name Ad hoc Finishe…" at bounding box center [526, 319] width 1052 height 639
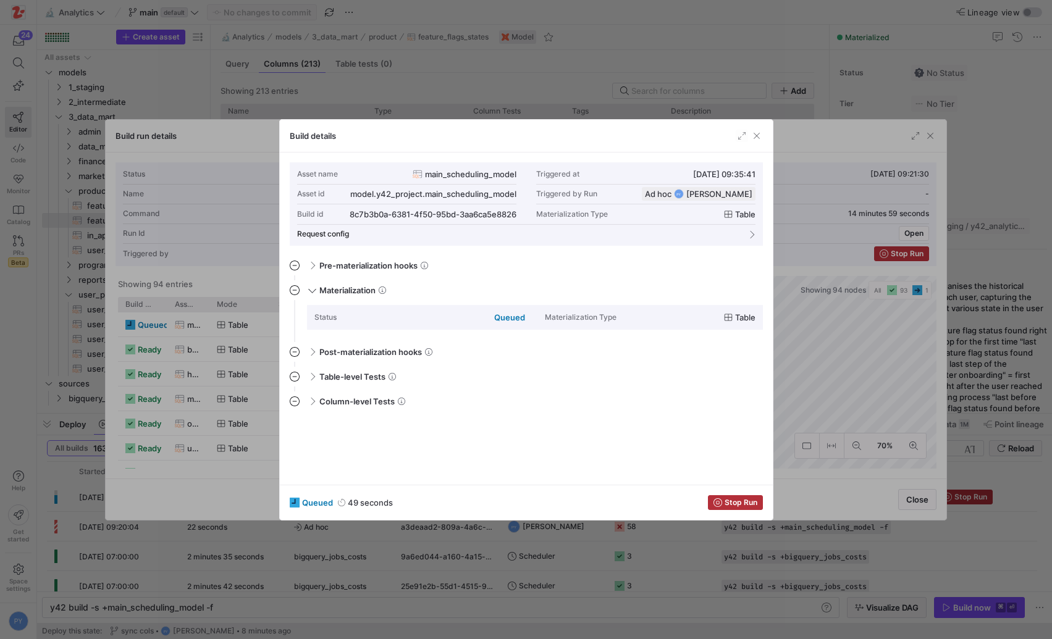
click at [236, 372] on div at bounding box center [526, 319] width 1052 height 639
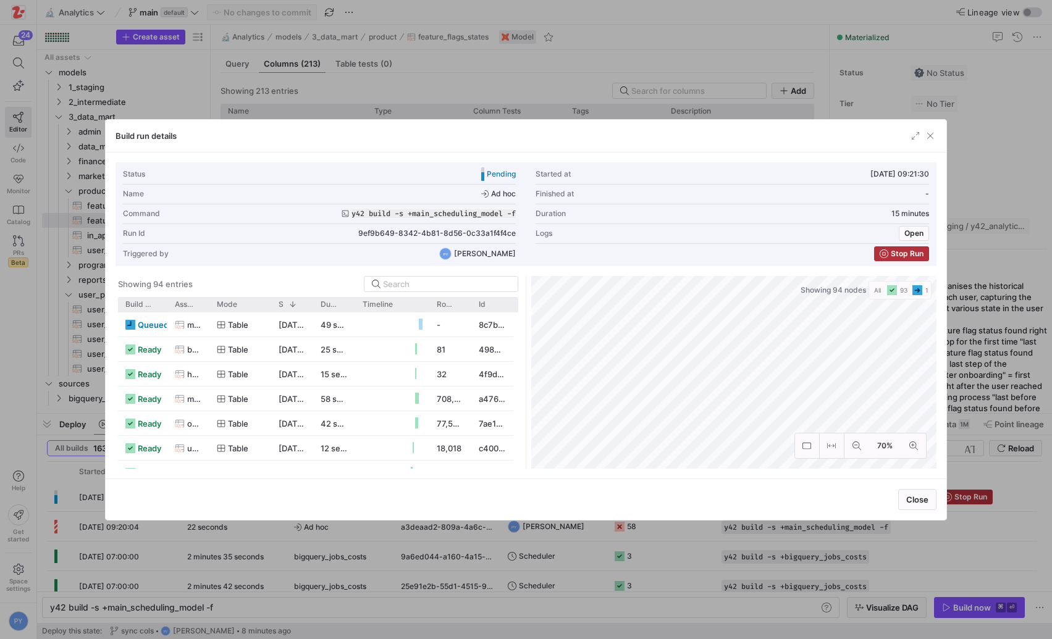
click at [235, 553] on div at bounding box center [526, 319] width 1052 height 639
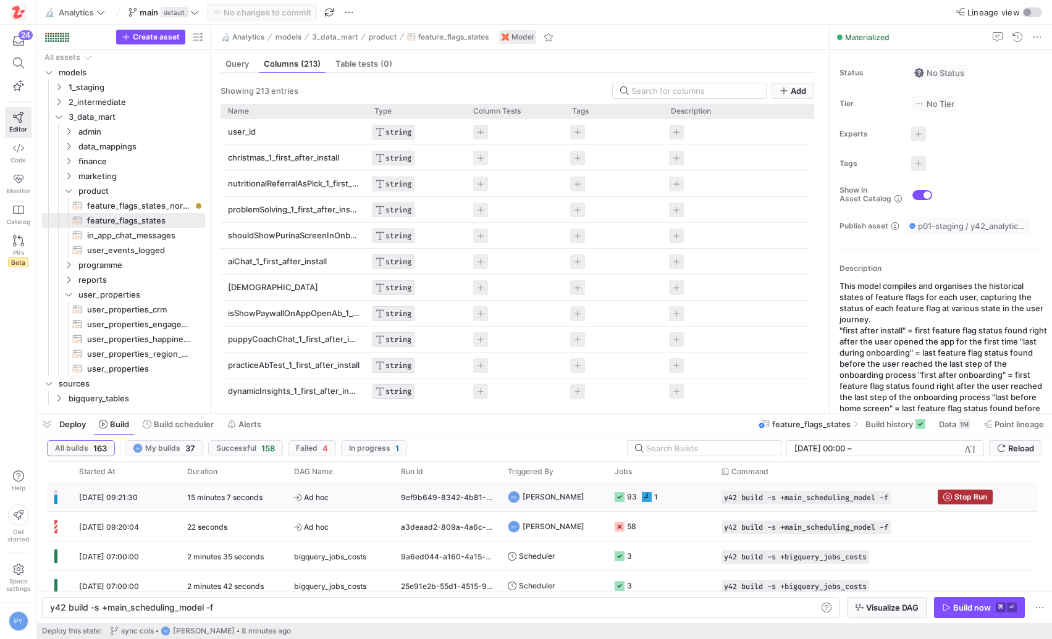
click at [177, 504] on div "[DATE] 09:21:30" at bounding box center [126, 496] width 108 height 29
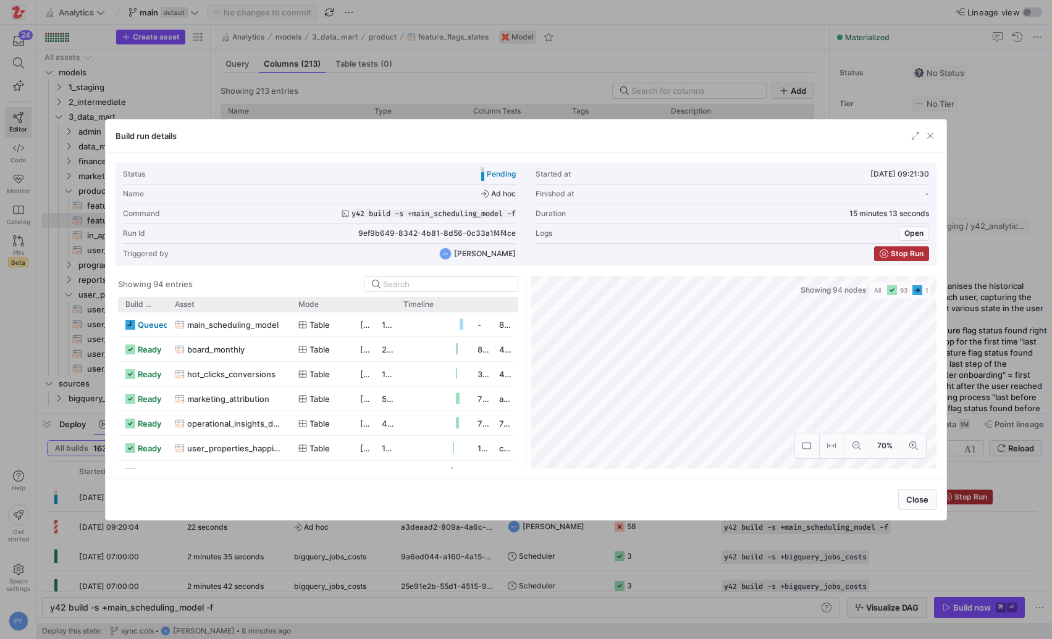
drag, startPoint x: 208, startPoint y: 308, endPoint x: 294, endPoint y: 316, distance: 86.2
click at [294, 316] on div "Build status Asset Mode 1" at bounding box center [318, 383] width 400 height 172
click at [370, 544] on div at bounding box center [526, 319] width 1052 height 639
